Goal: Task Accomplishment & Management: Manage account settings

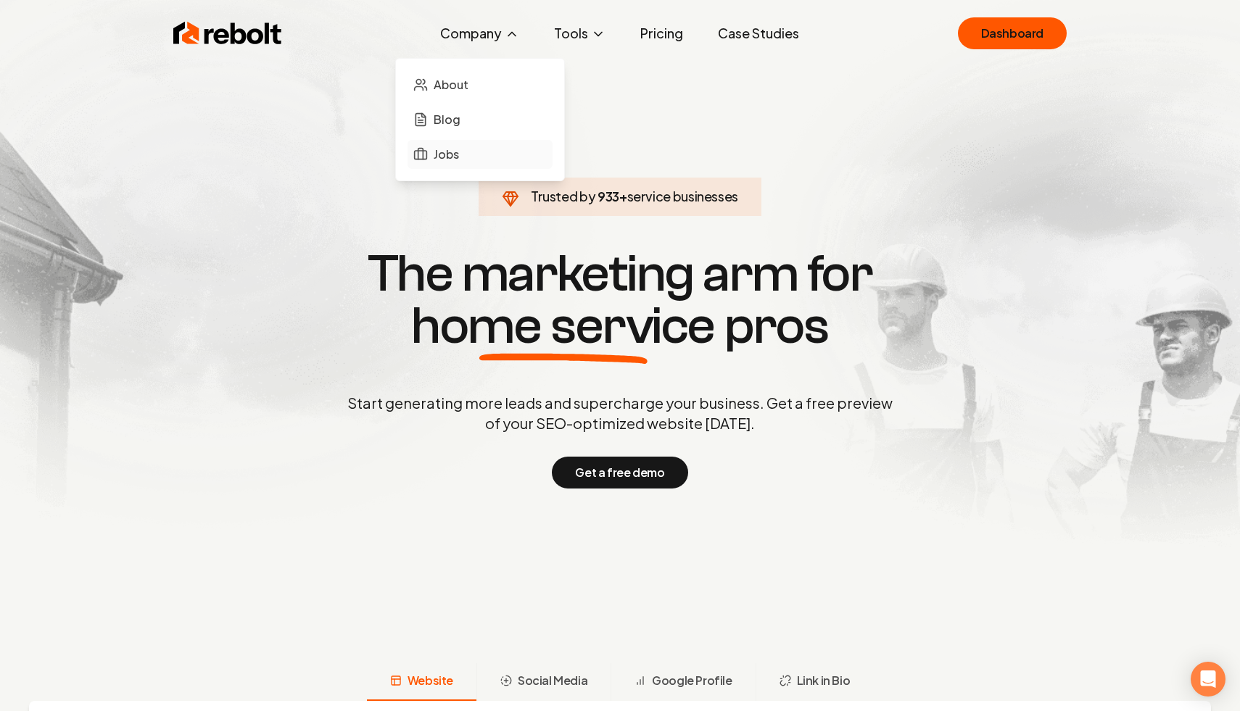
click at [442, 149] on span "Jobs" at bounding box center [446, 154] width 25 height 17
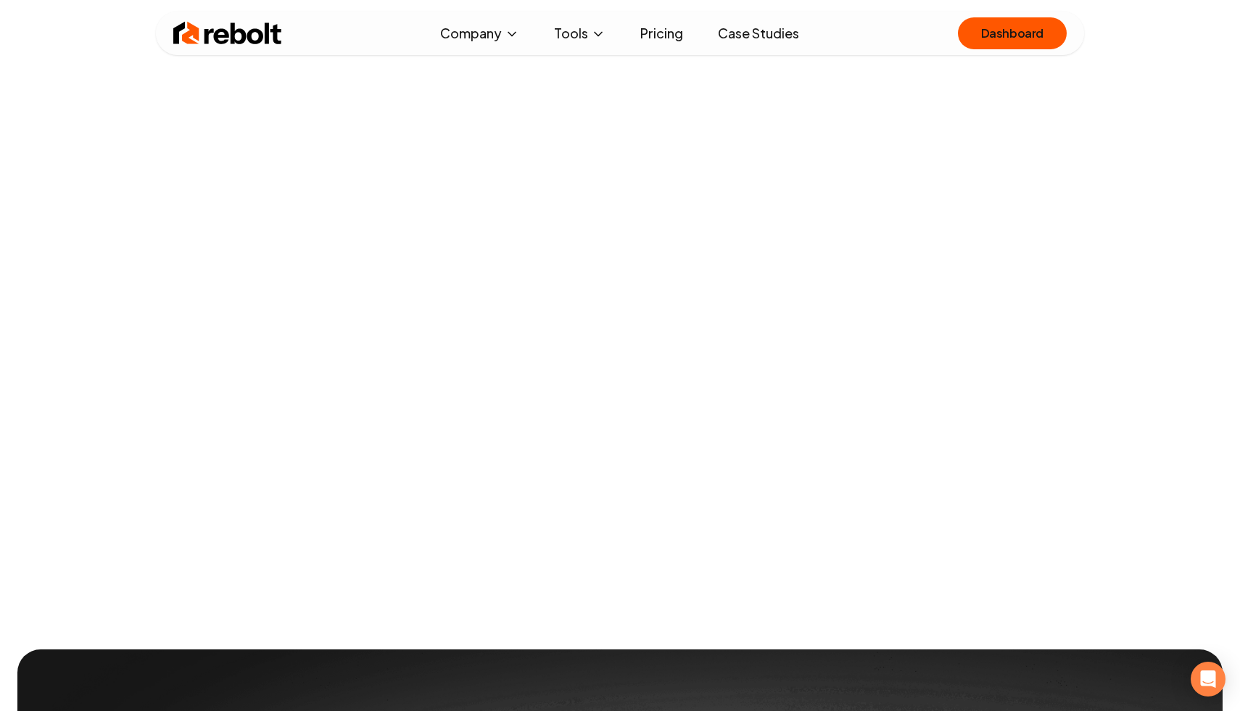
scroll to position [1368, 0]
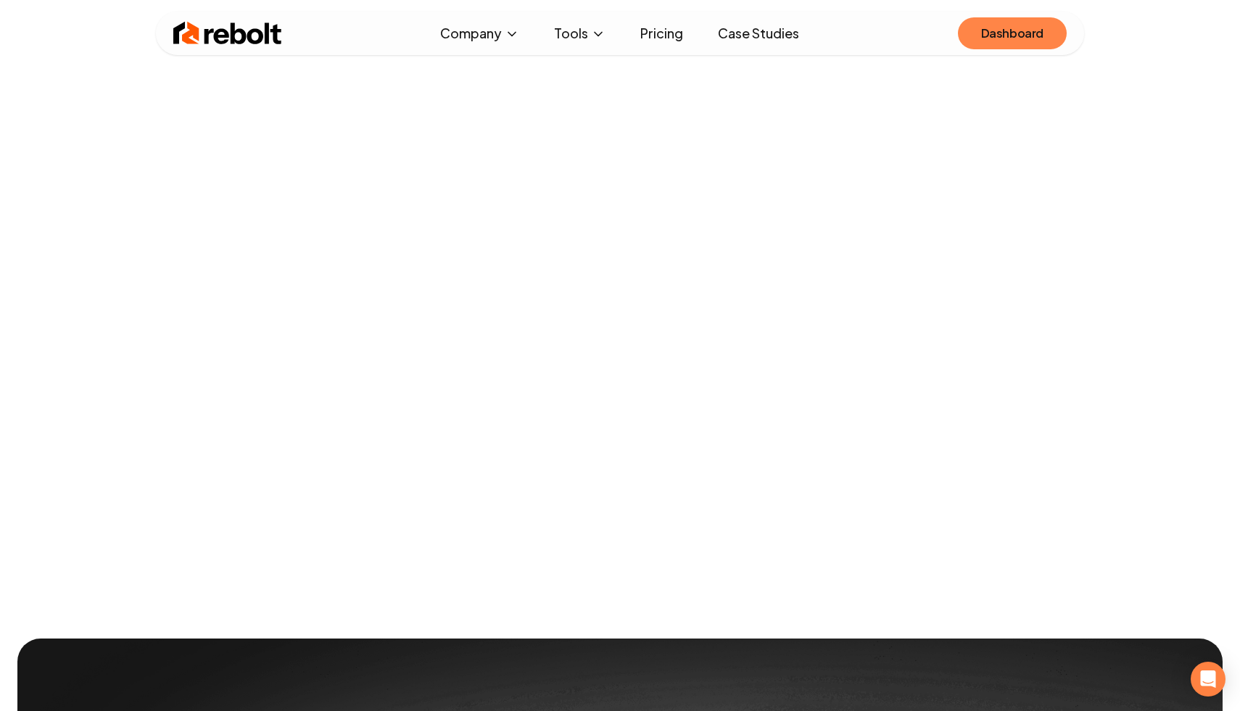
click at [1018, 28] on link "Dashboard" at bounding box center [1012, 33] width 109 height 32
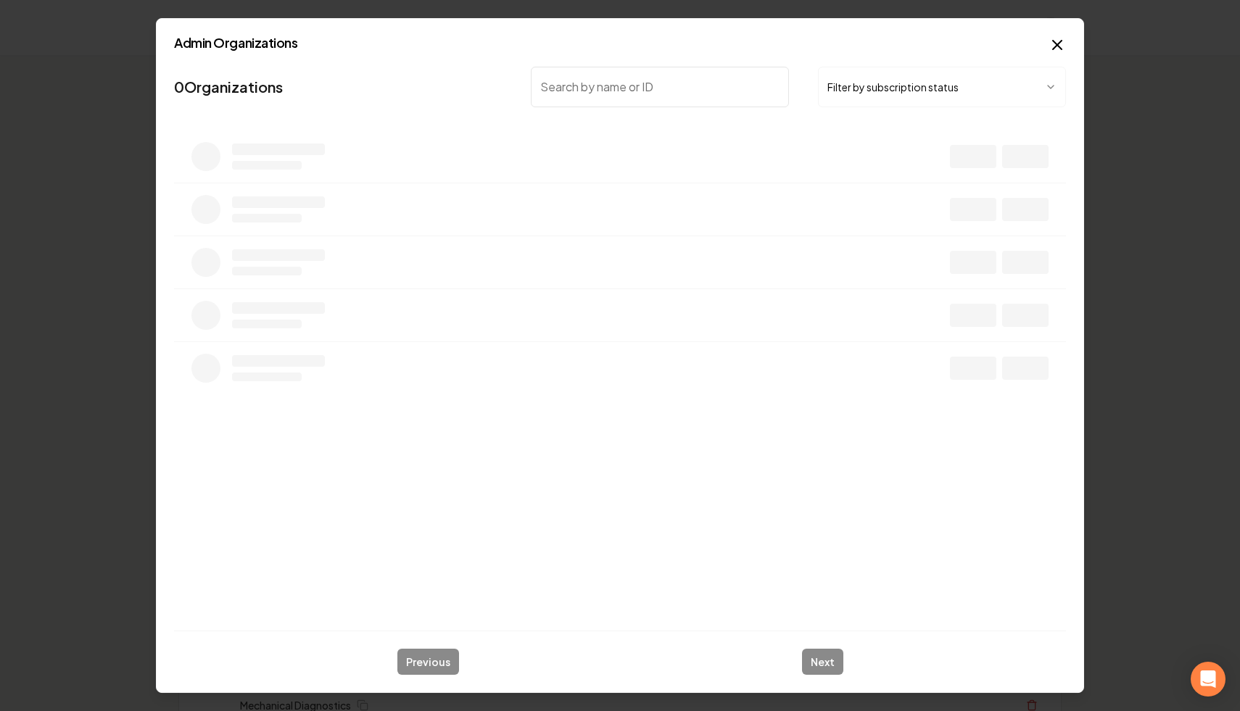
click at [864, 80] on button "Filter by subscription status" at bounding box center [942, 87] width 248 height 41
click at [666, 91] on input "search" at bounding box center [660, 87] width 258 height 41
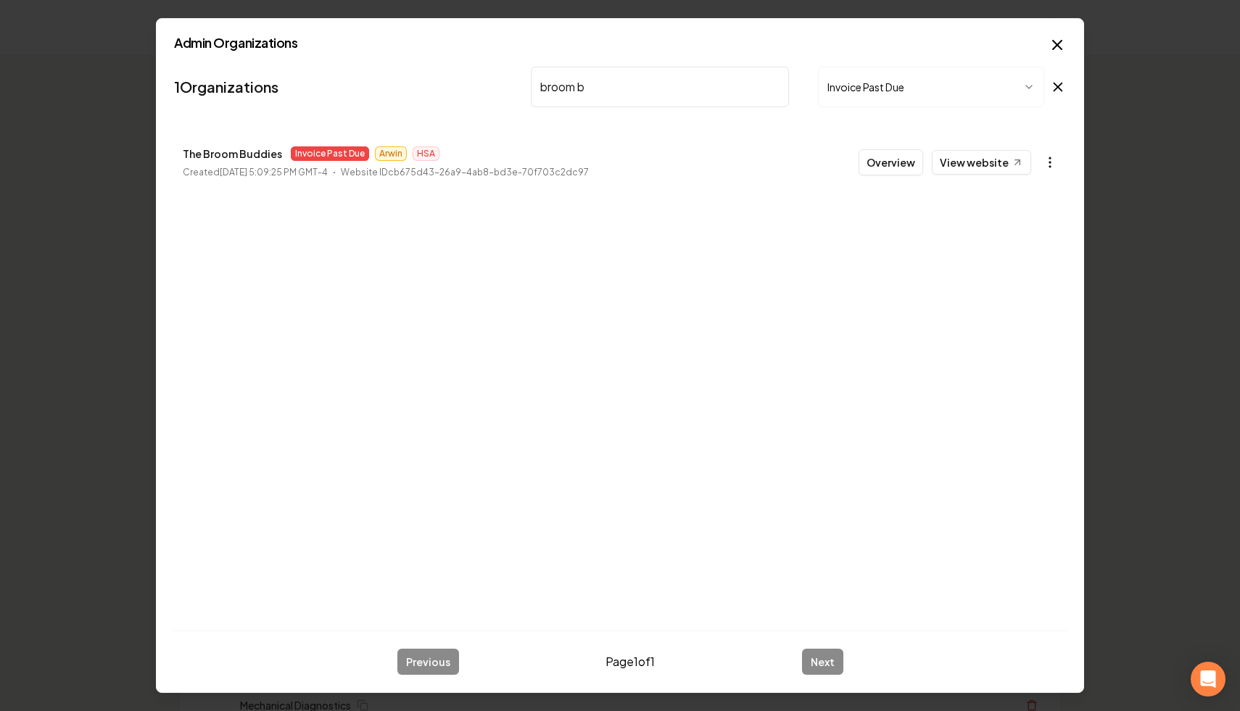
type input "broom b"
click at [1048, 162] on icon "button" at bounding box center [1050, 162] width 15 height 15
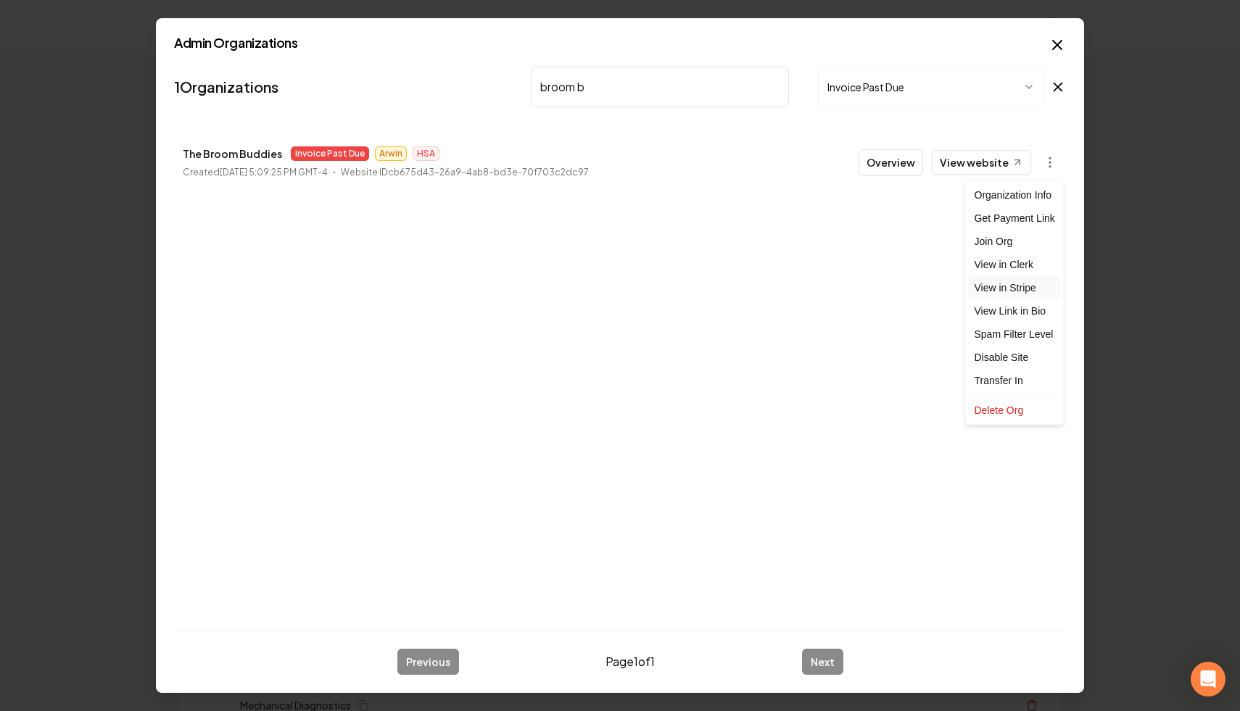
click at [1027, 289] on link "View in Stripe" at bounding box center [1015, 287] width 92 height 23
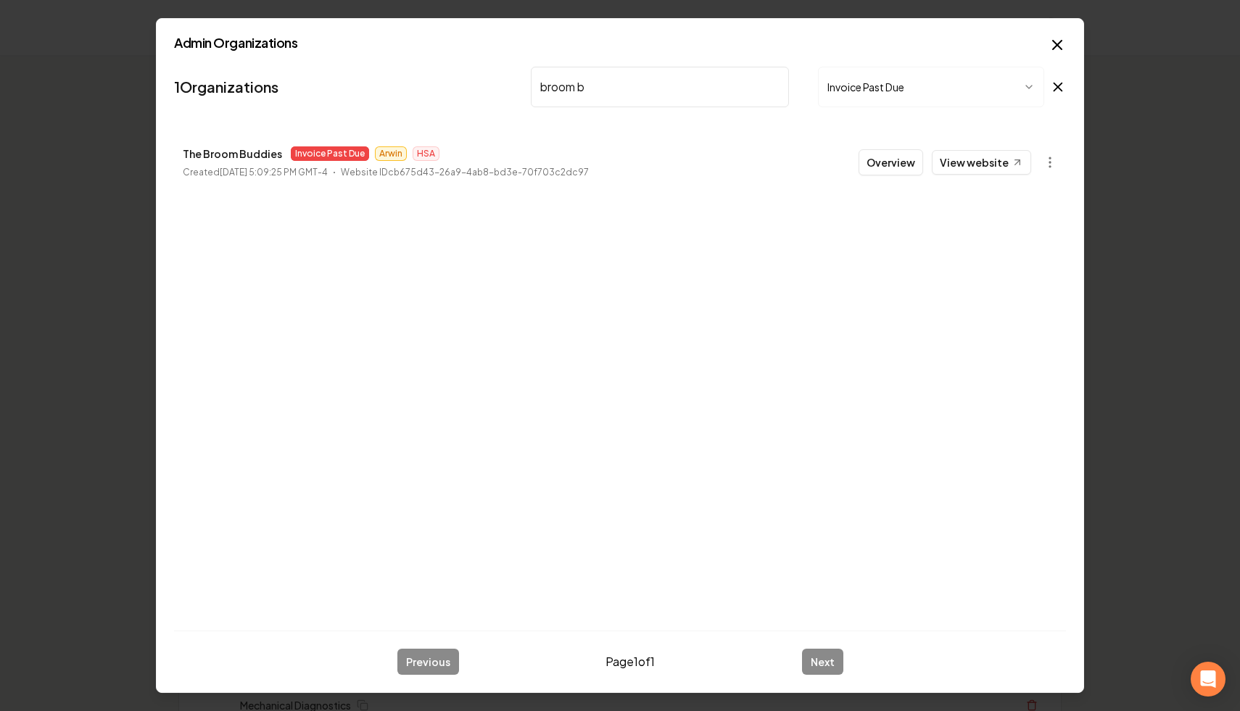
click at [772, 88] on input "broom b" at bounding box center [660, 87] width 258 height 41
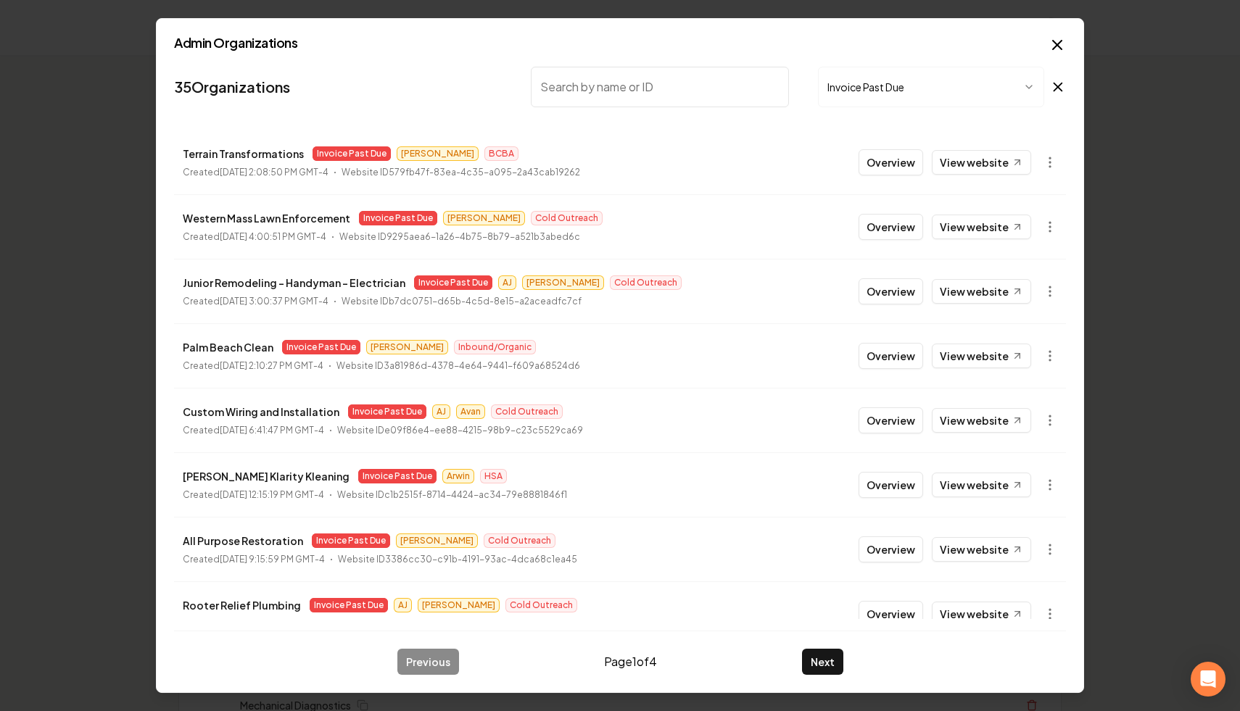
scroll to position [155, 0]
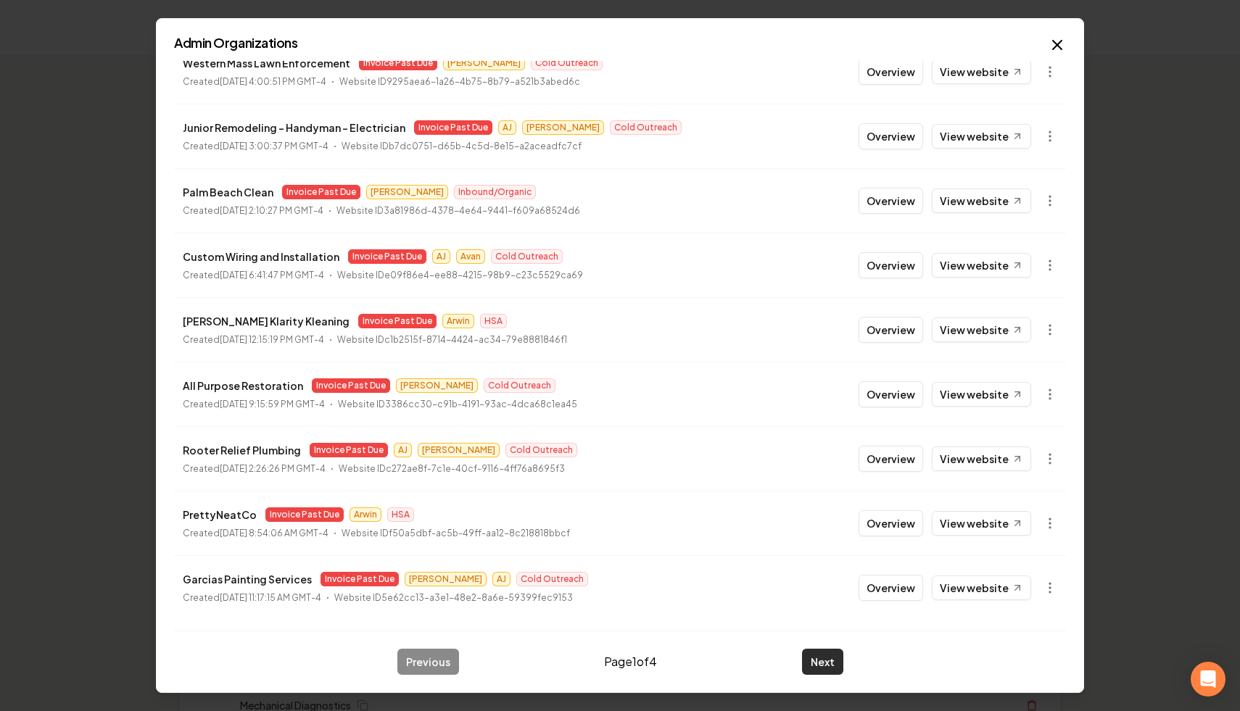
click at [818, 656] on button "Next" at bounding box center [822, 662] width 41 height 26
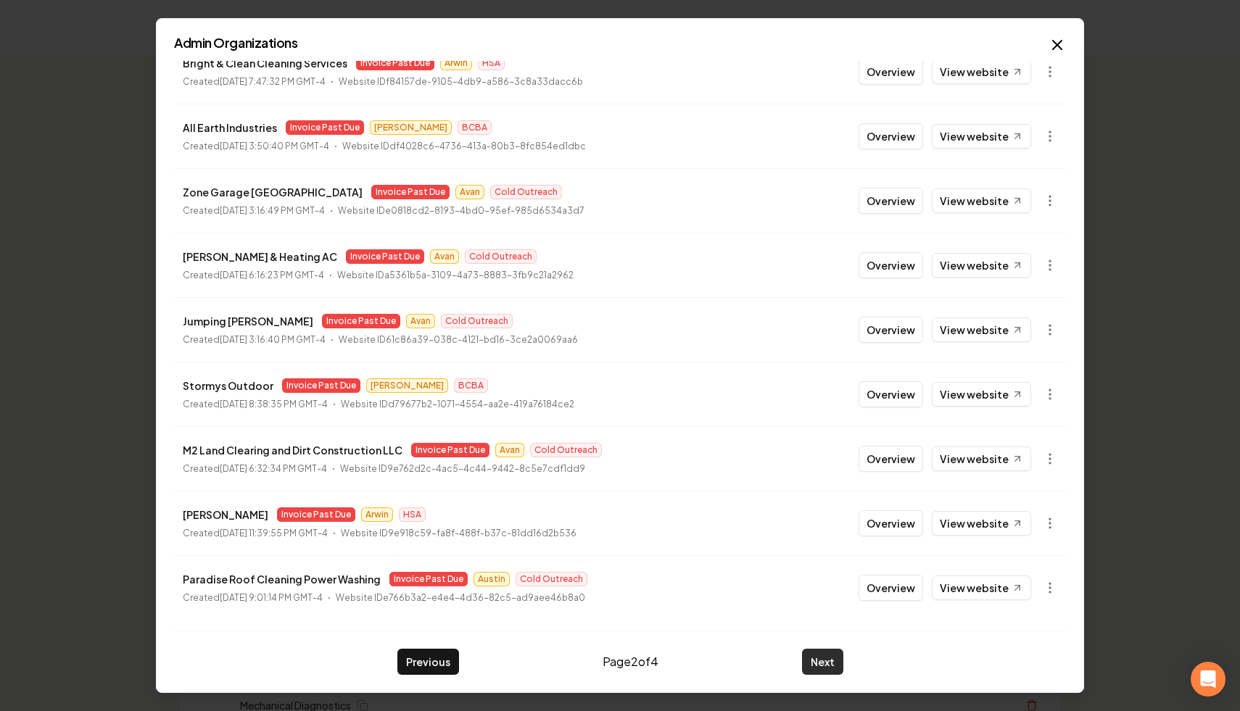
click at [823, 660] on button "Next" at bounding box center [822, 662] width 41 height 26
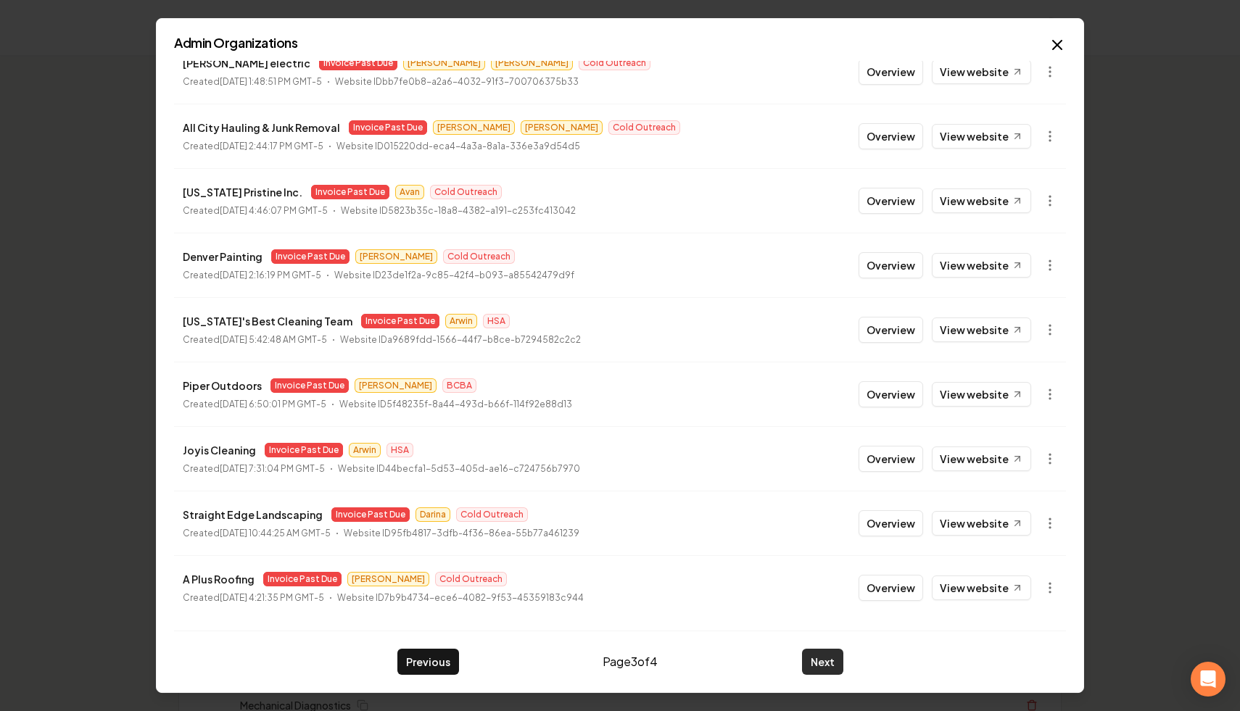
click at [821, 661] on button "Next" at bounding box center [822, 662] width 41 height 26
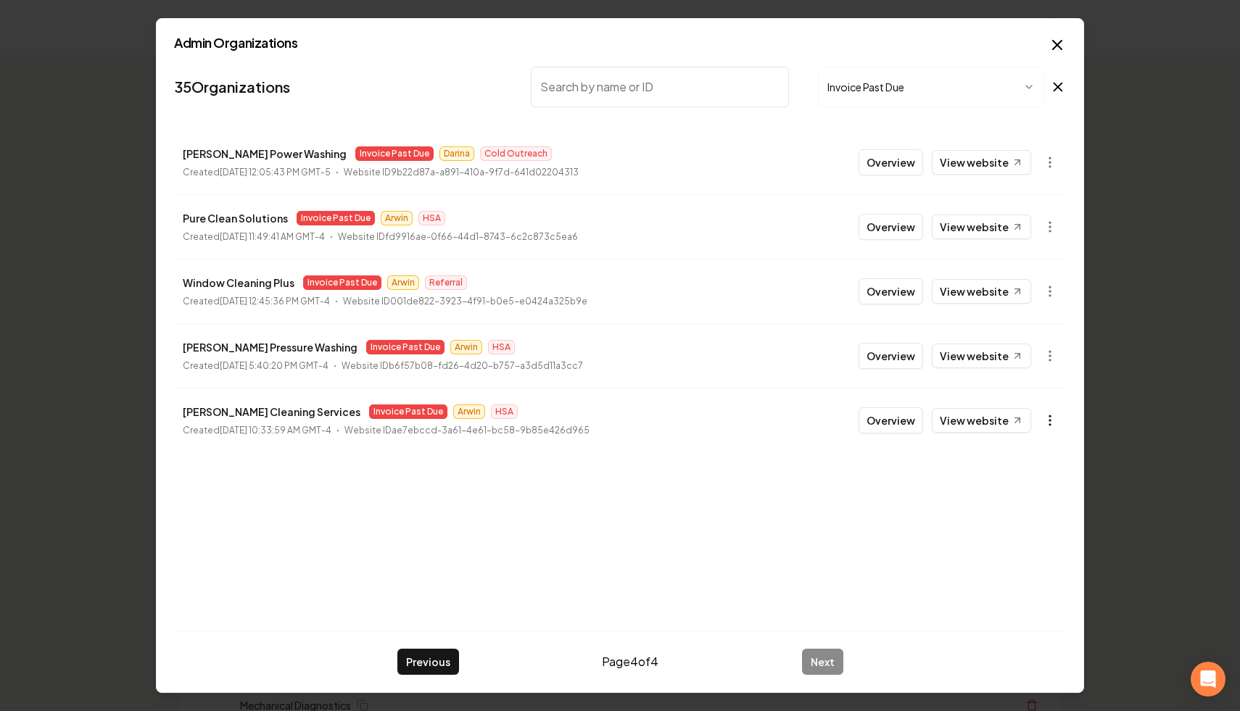
click at [1054, 418] on icon "button" at bounding box center [1050, 420] width 15 height 15
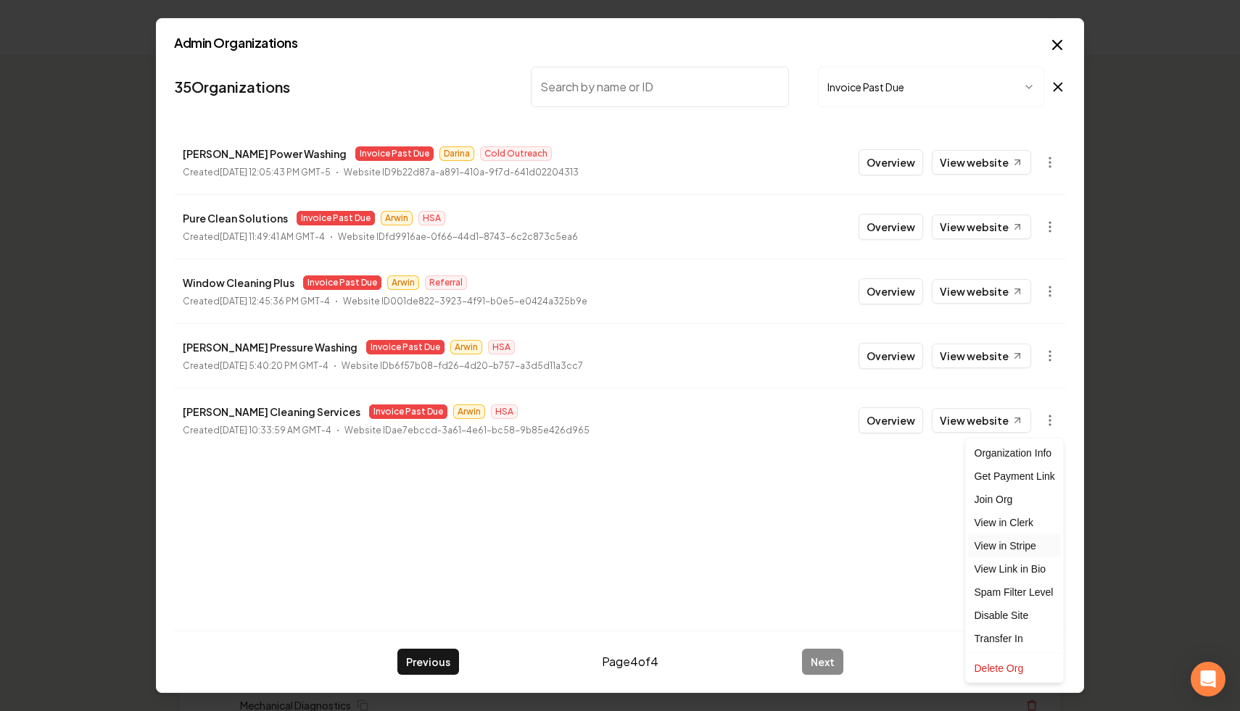
click at [1031, 548] on link "View in Stripe" at bounding box center [1015, 545] width 92 height 23
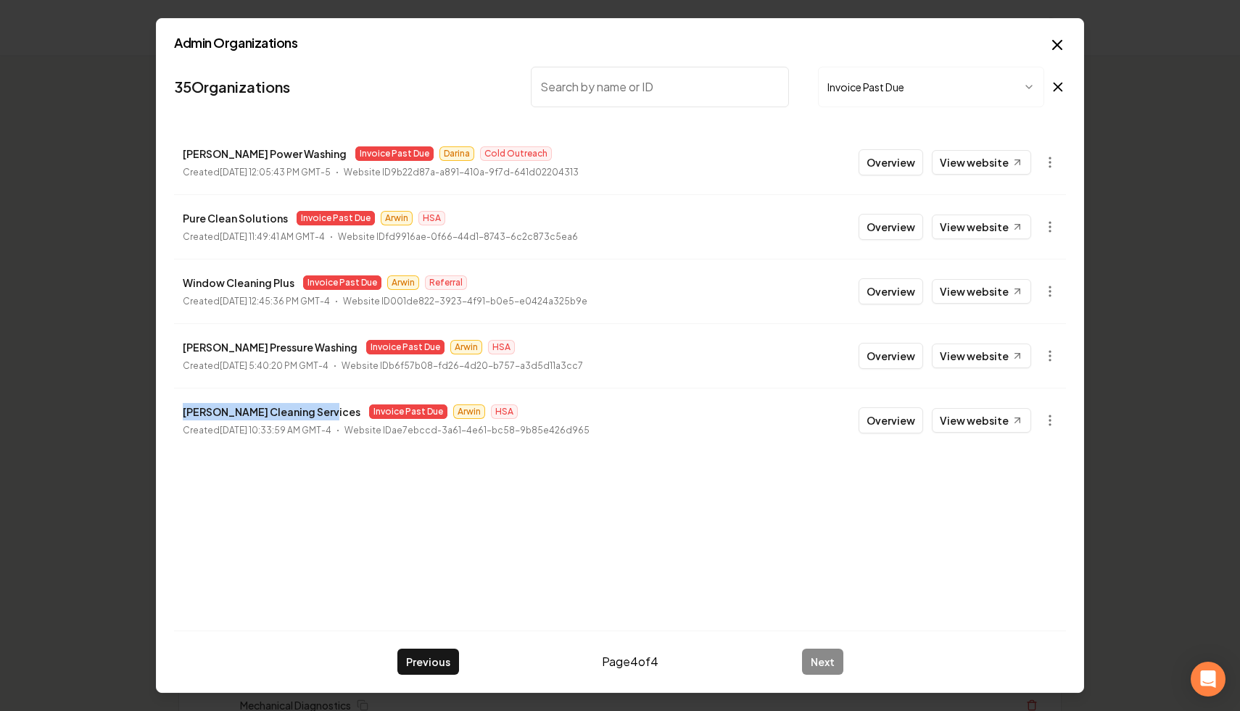
drag, startPoint x: 317, startPoint y: 411, endPoint x: 175, endPoint y: 419, distance: 142.4
click at [175, 419] on li "Mike Kats Cleaning Services Invoice Past Due Arwin HSA Created September 26, 20…" at bounding box center [620, 420] width 892 height 65
copy p "Mike Kats Cleaning Services"
click at [392, 536] on div "35 Organizations Invoice Past Due Rincon Power Washing Invoice Past Due Darina …" at bounding box center [620, 340] width 892 height 559
click at [417, 658] on button "Previous" at bounding box center [428, 662] width 62 height 26
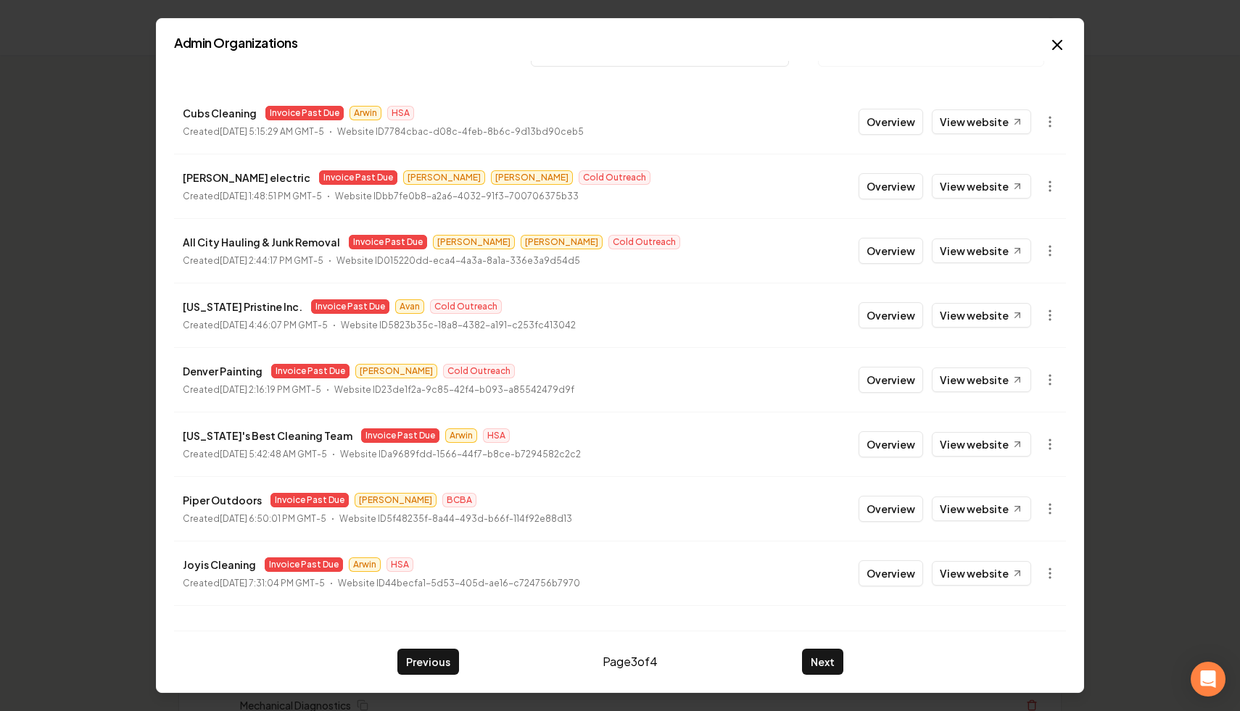
scroll to position [155, 0]
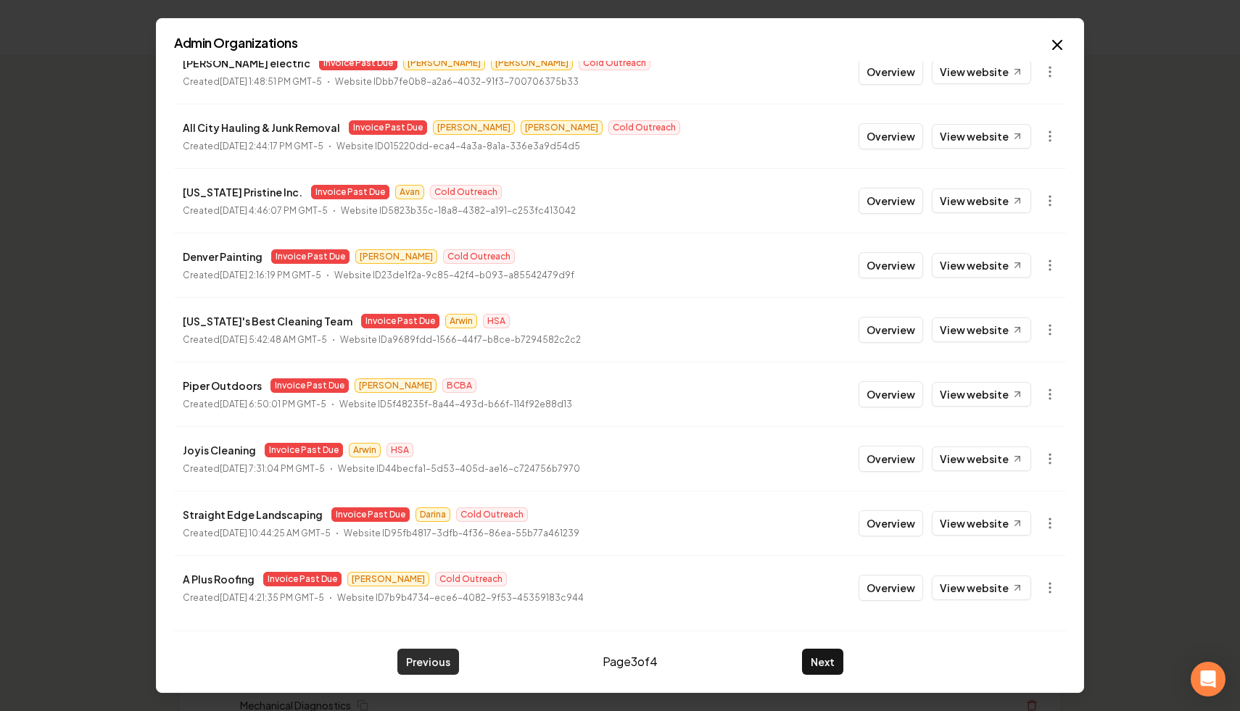
click at [429, 658] on button "Previous" at bounding box center [428, 662] width 62 height 26
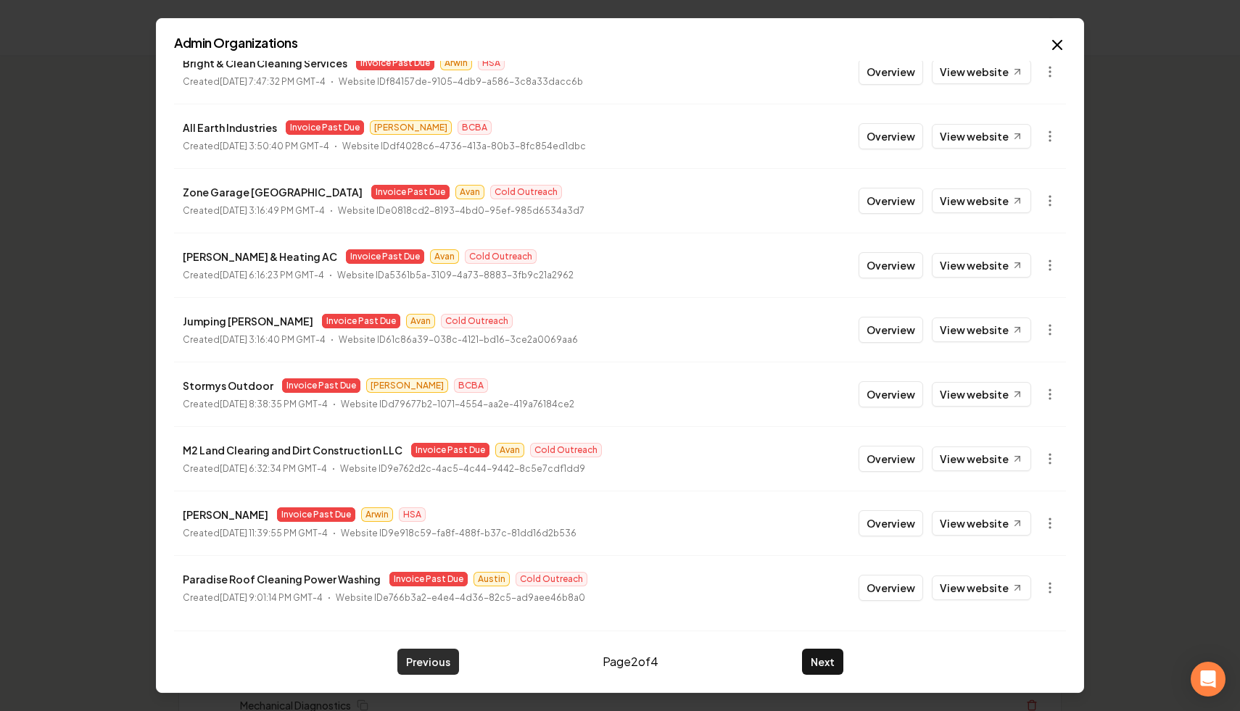
click at [411, 659] on button "Previous" at bounding box center [428, 662] width 62 height 26
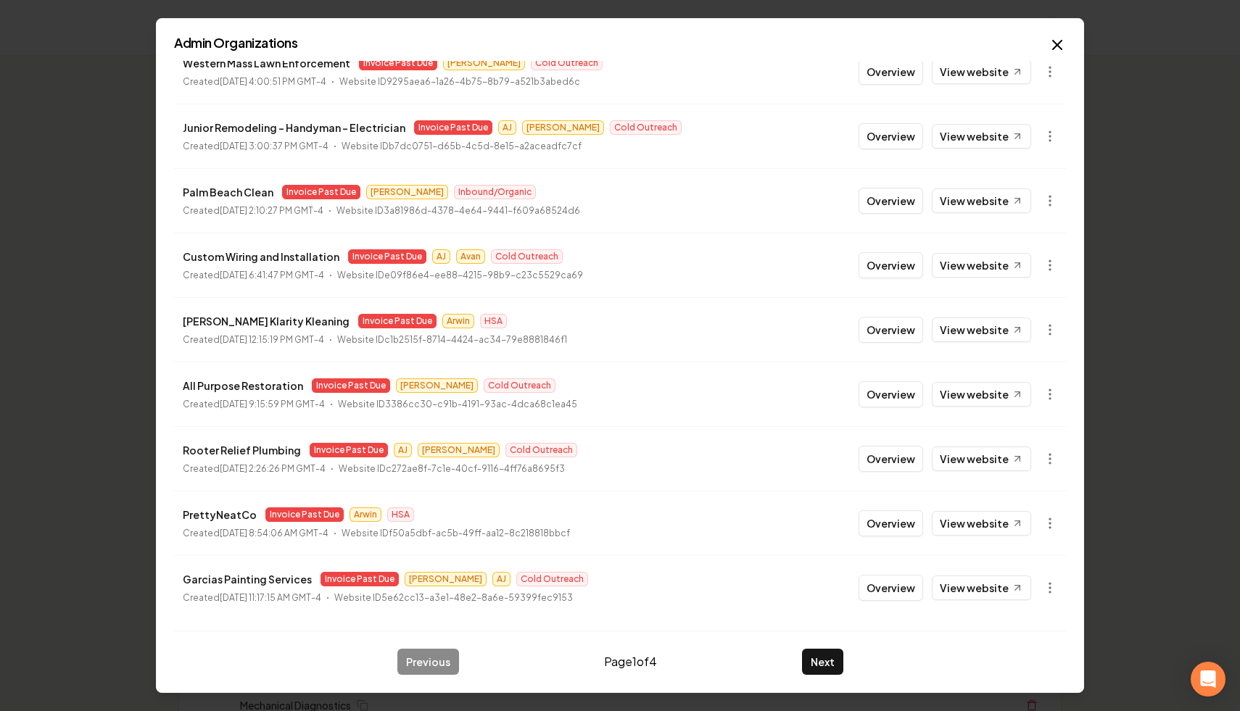
scroll to position [0, 0]
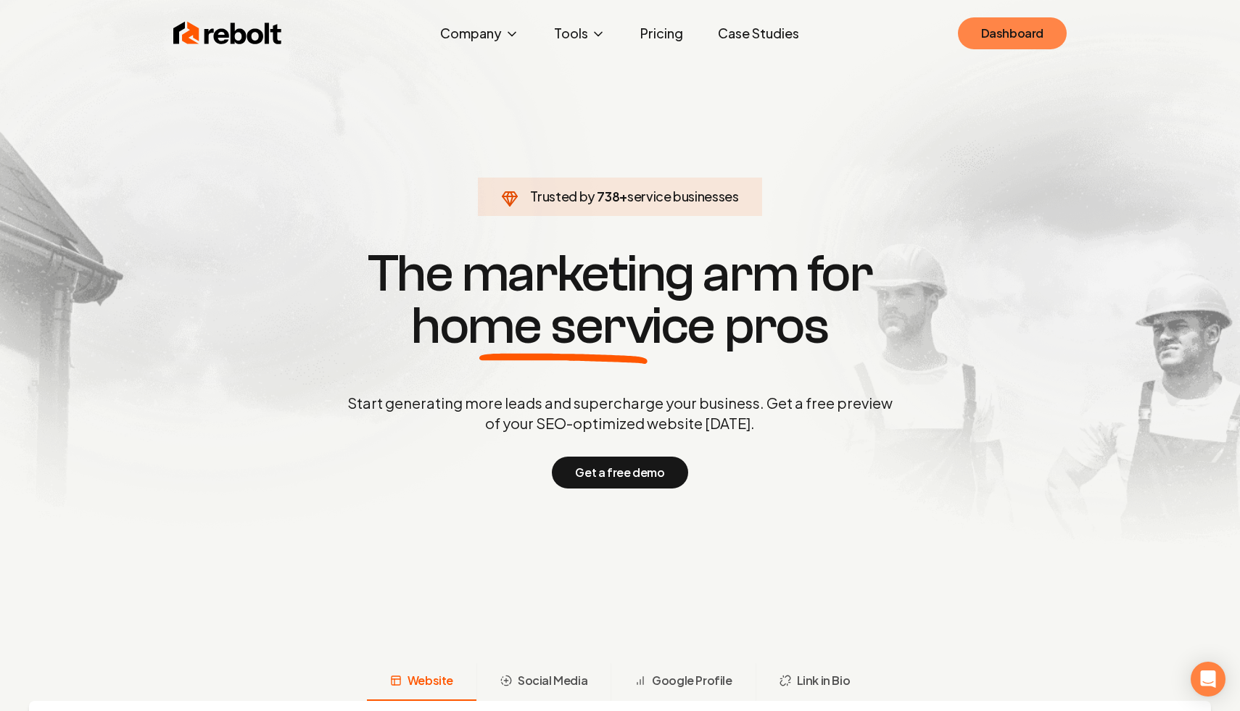
click at [1004, 18] on link "Dashboard" at bounding box center [1012, 33] width 109 height 32
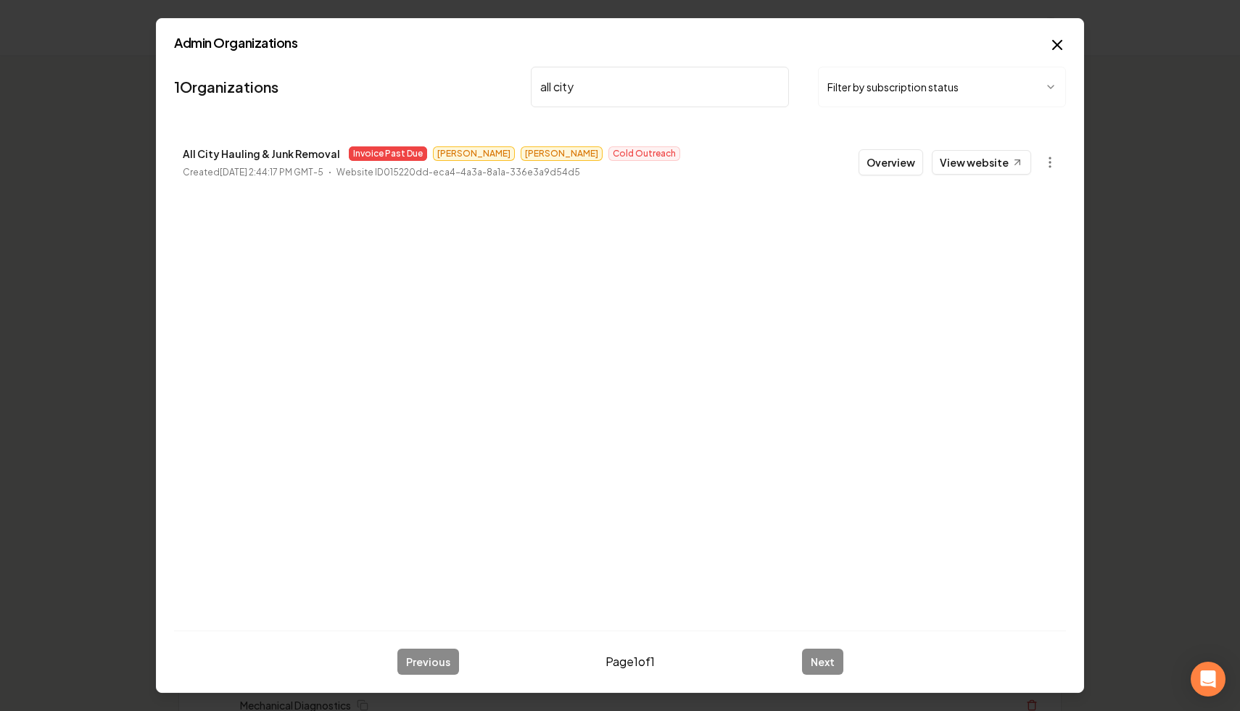
type input "all city"
click at [1049, 157] on circle "button" at bounding box center [1049, 157] width 1 height 1
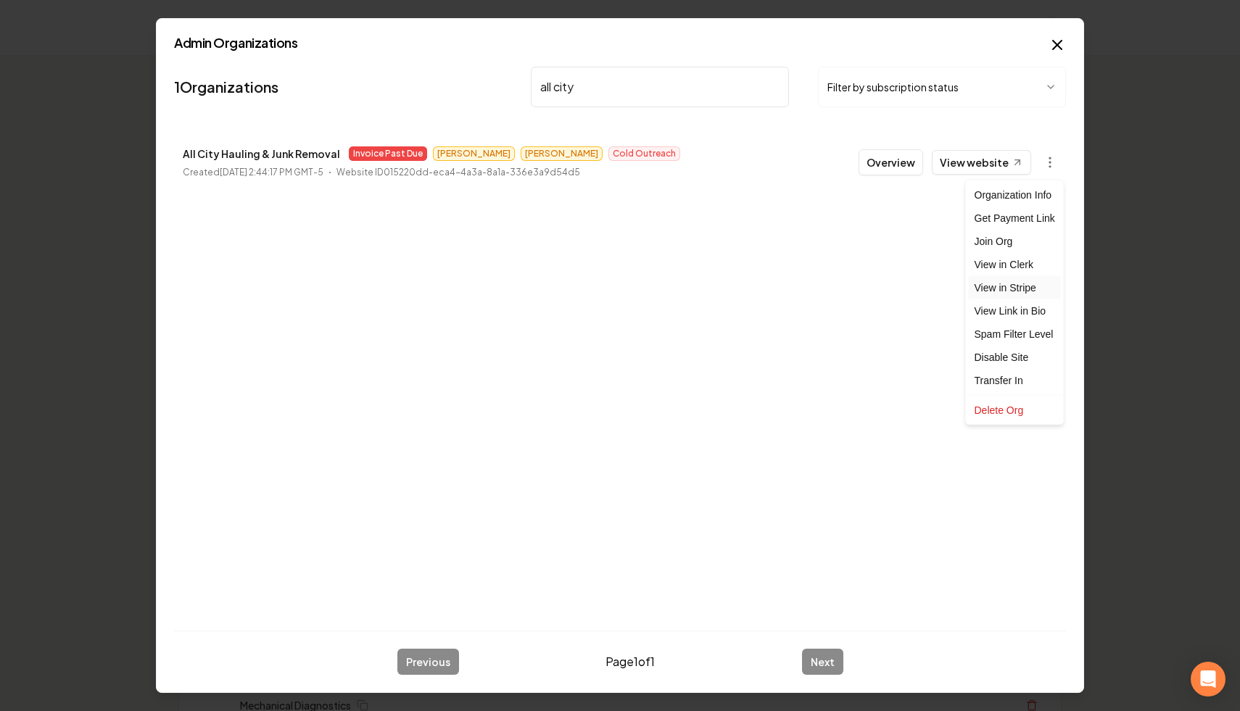
click at [1017, 289] on link "View in Stripe" at bounding box center [1015, 287] width 92 height 23
